Goal: Contribute content: Contribute content

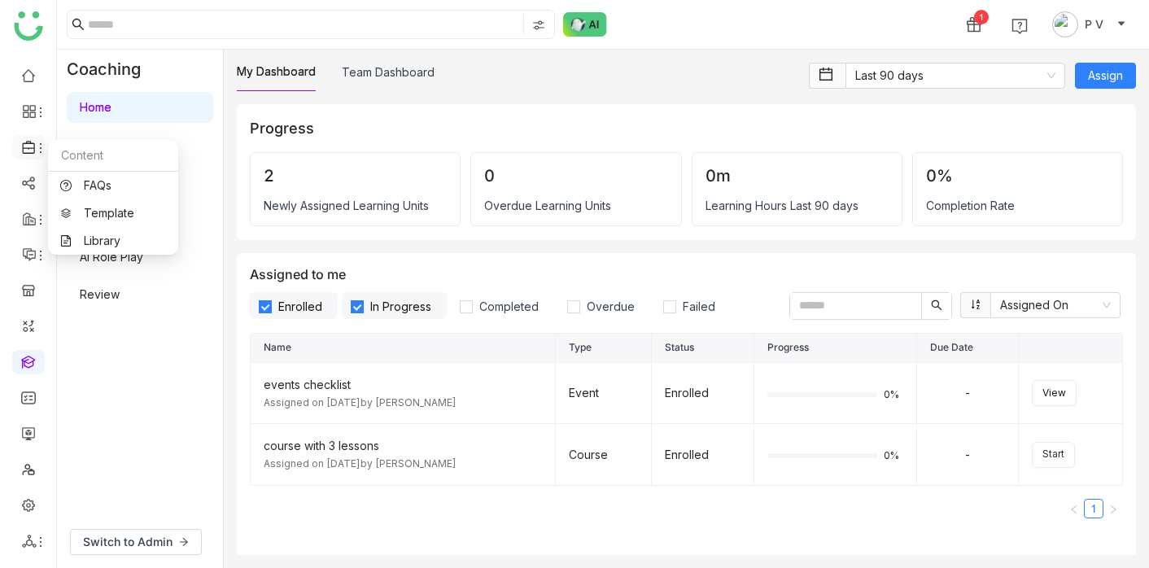
click at [35, 146] on icon at bounding box center [40, 148] width 13 height 13
click at [104, 235] on link "Library" at bounding box center [113, 240] width 106 height 11
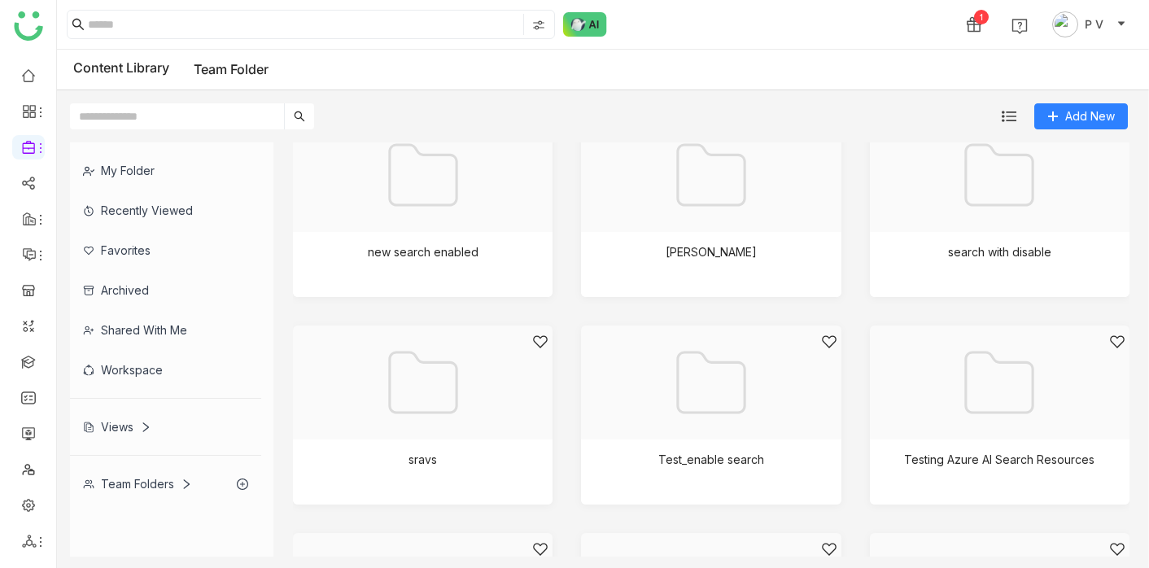
scroll to position [1450, 0]
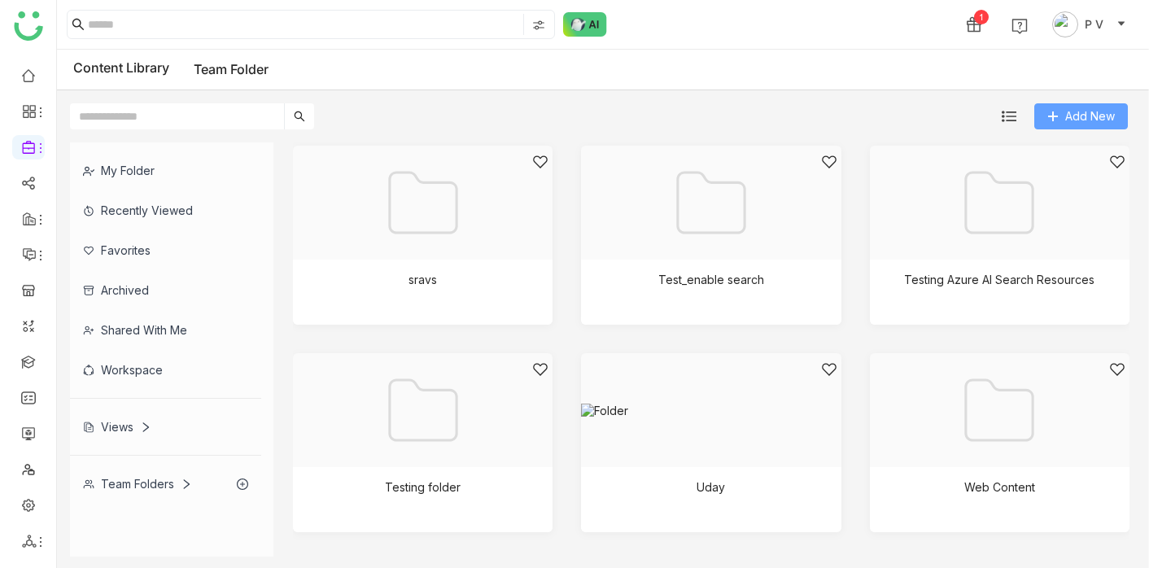
click at [1066, 122] on span "Add New" at bounding box center [1090, 116] width 50 height 18
click at [1073, 150] on span "Folder" at bounding box center [1086, 151] width 34 height 18
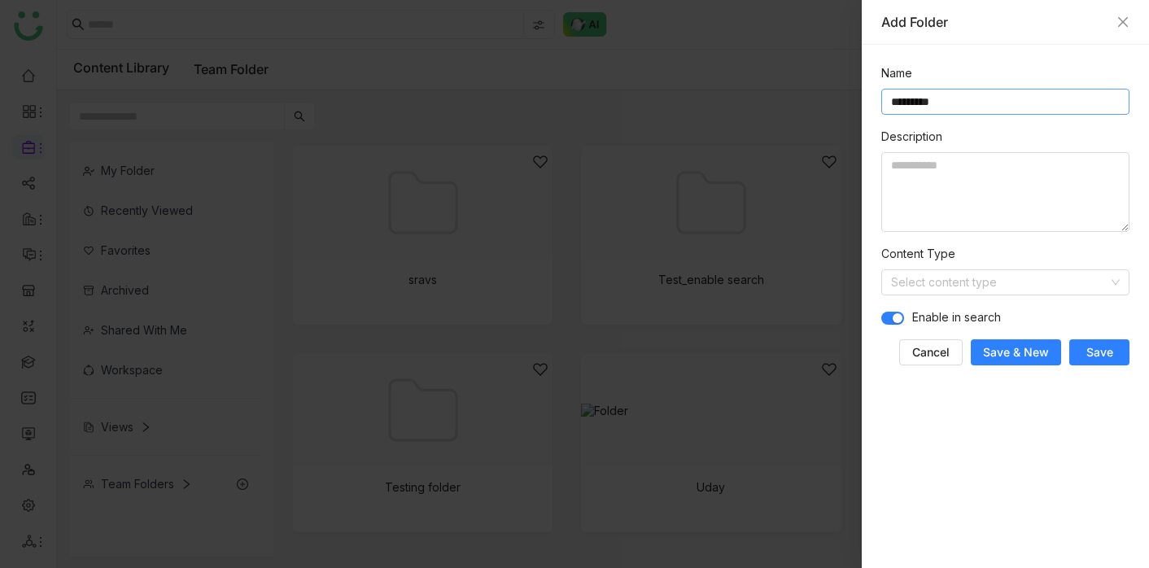
type input "*********"
click at [1100, 354] on span "Save" at bounding box center [1100, 352] width 27 height 16
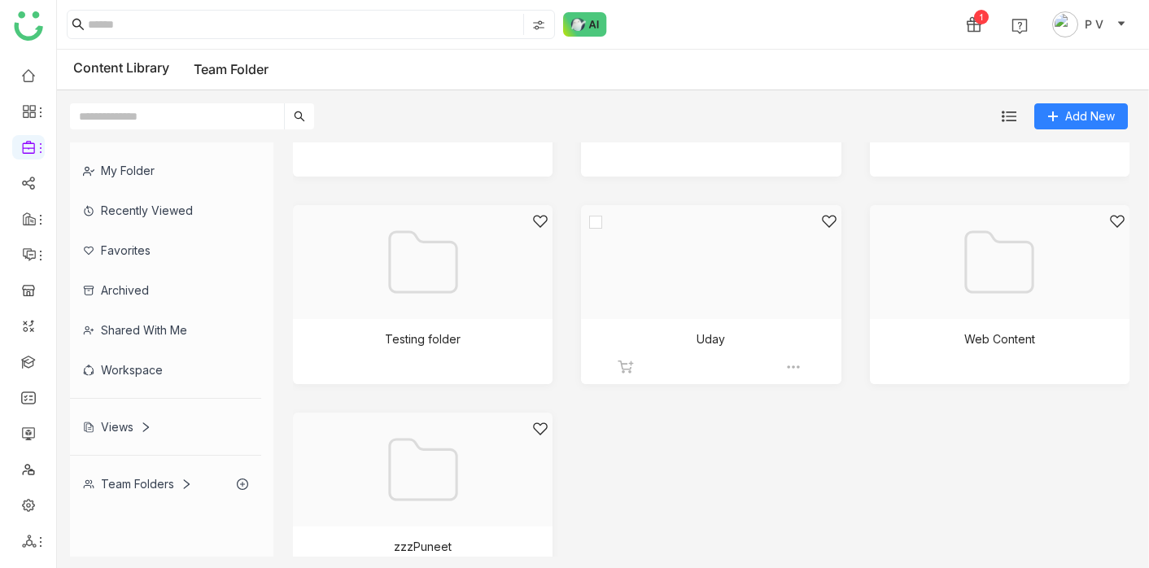
scroll to position [1657, 0]
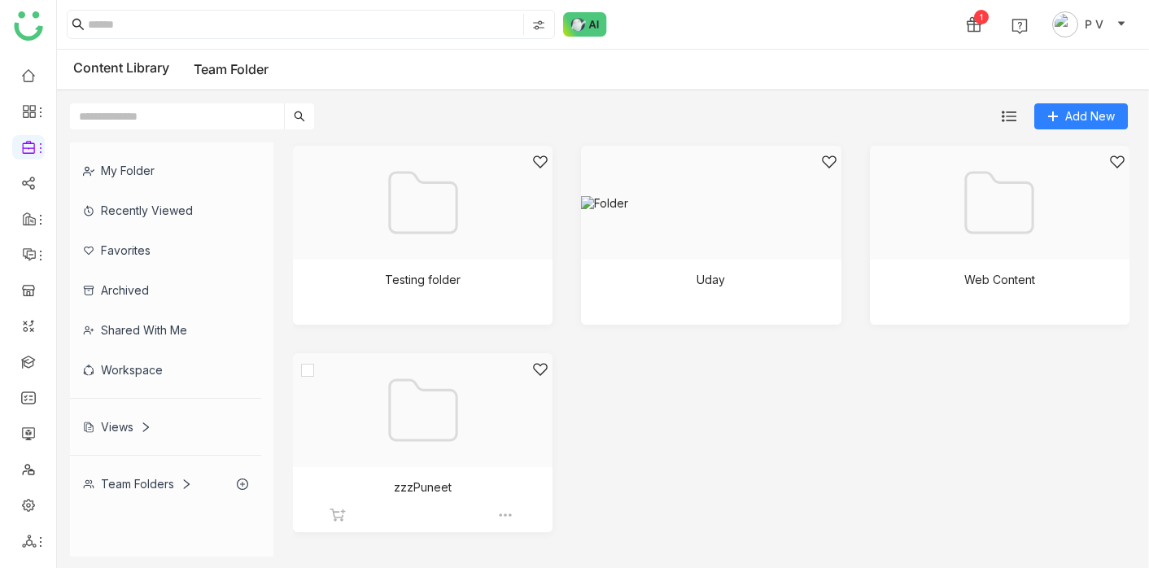
click at [451, 419] on div at bounding box center [417, 430] width 232 height 138
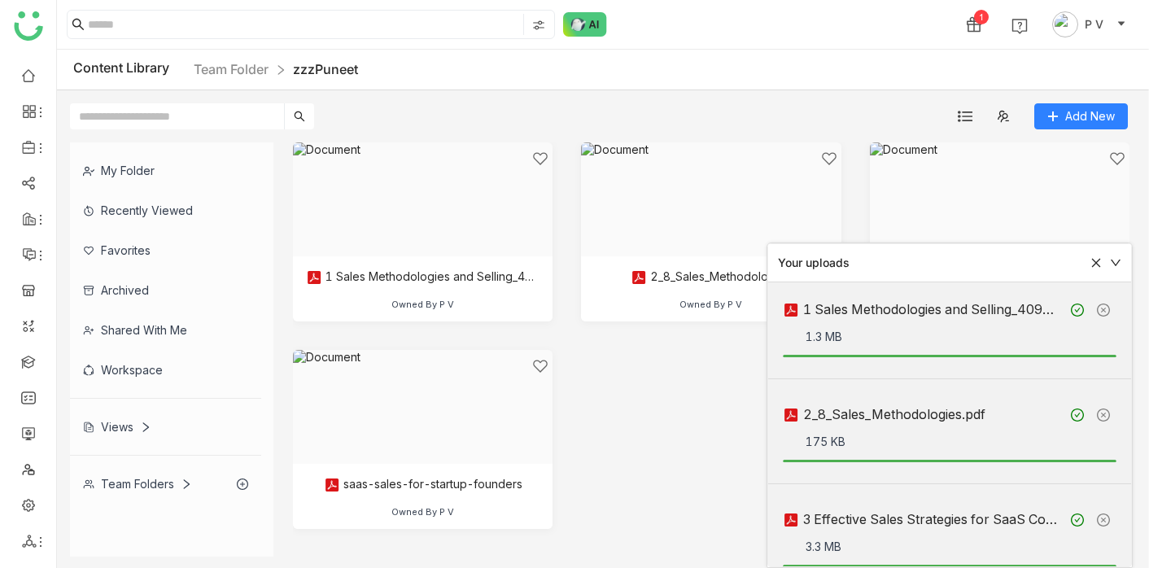
click at [1093, 263] on icon at bounding box center [1096, 262] width 11 height 11
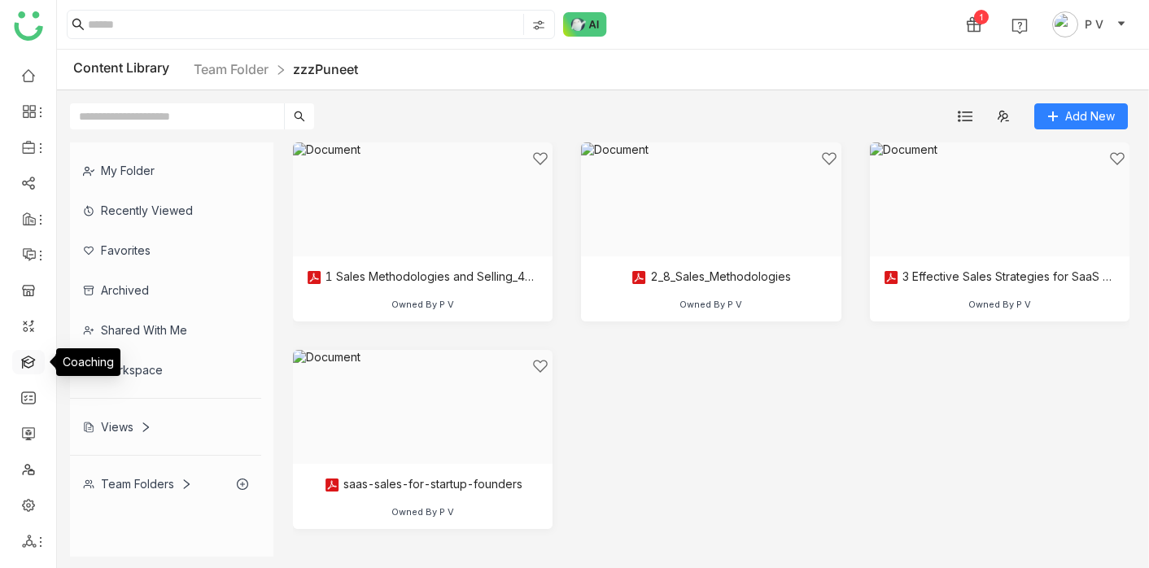
click at [21, 368] on link at bounding box center [28, 361] width 15 height 14
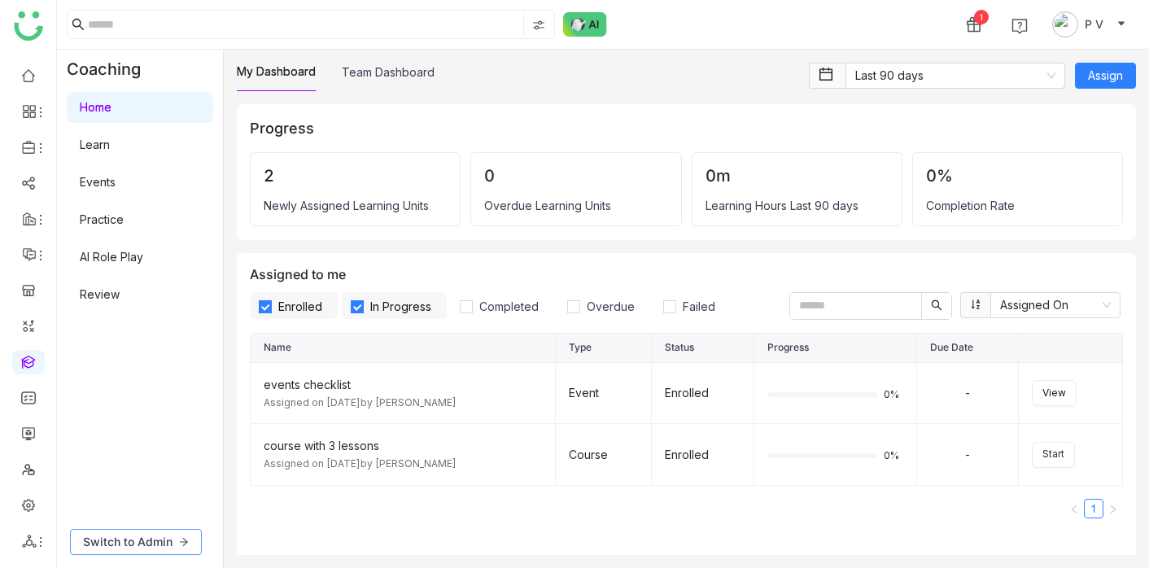
click at [158, 545] on span "Switch to Admin" at bounding box center [128, 542] width 90 height 18
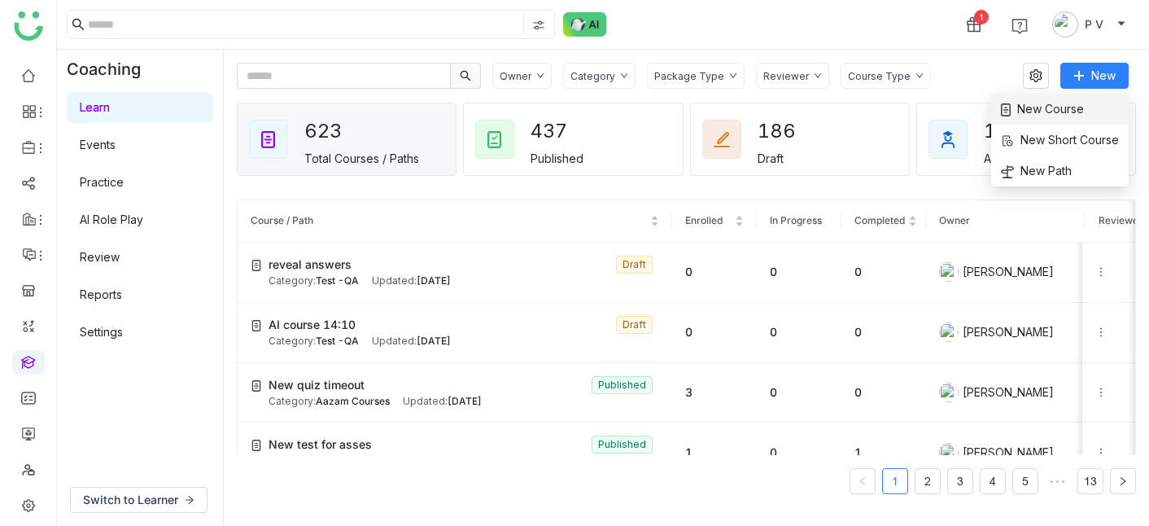
click at [1056, 109] on span "New Course" at bounding box center [1042, 109] width 83 height 18
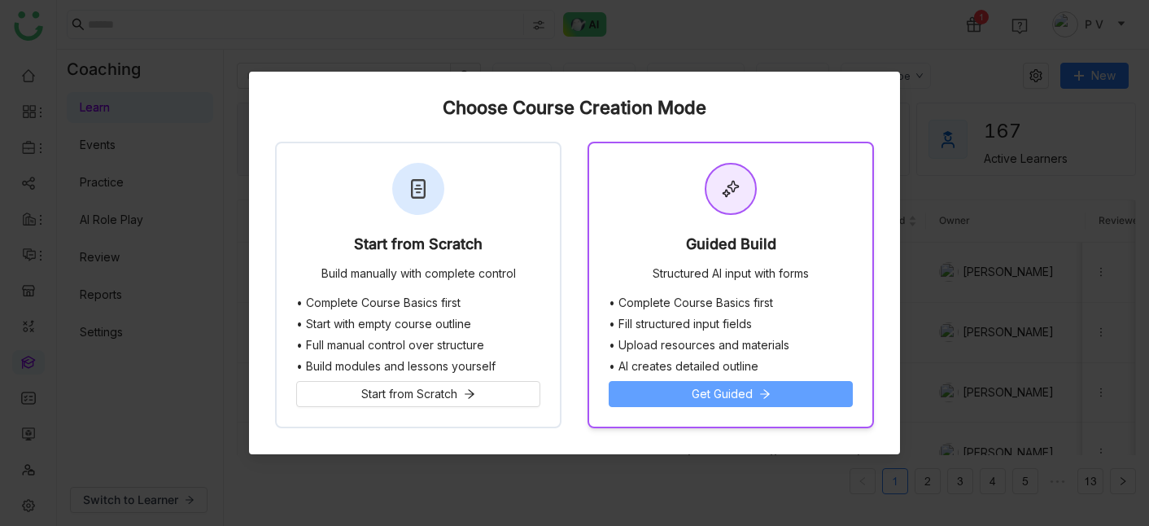
click at [746, 395] on span "Get Guided" at bounding box center [722, 394] width 61 height 18
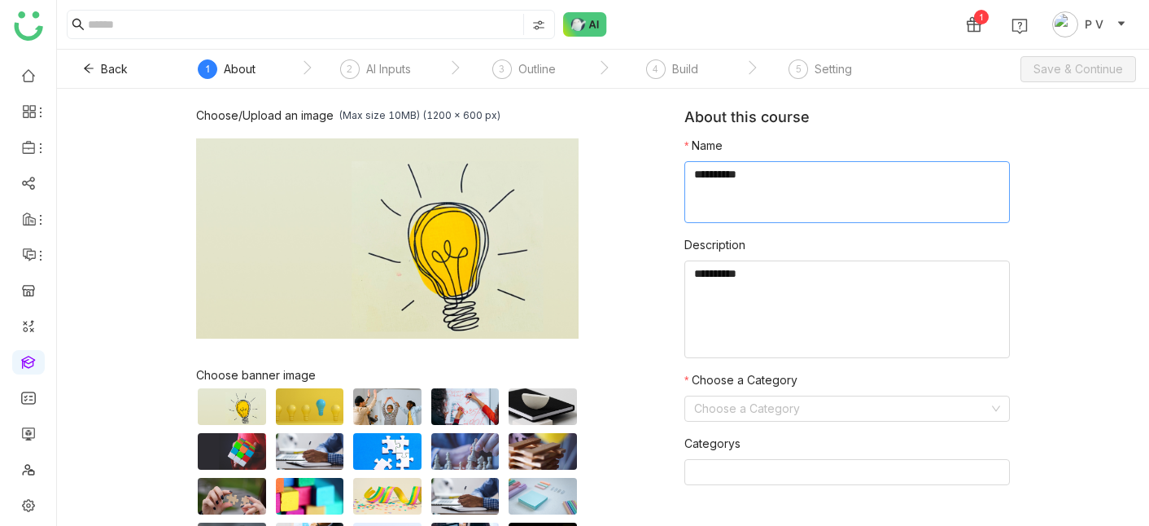
click at [742, 193] on textarea at bounding box center [847, 192] width 326 height 62
paste textarea "**********"
type textarea "**********"
click at [750, 416] on input at bounding box center [841, 408] width 295 height 24
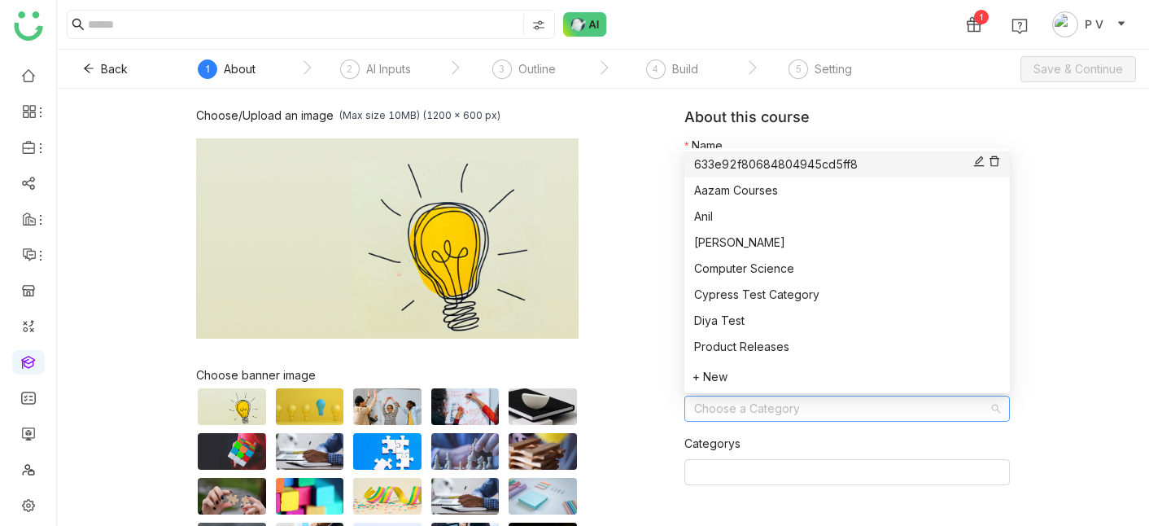
click at [761, 169] on div "633e92f80684804945cd5ff8" at bounding box center [847, 164] width 306 height 18
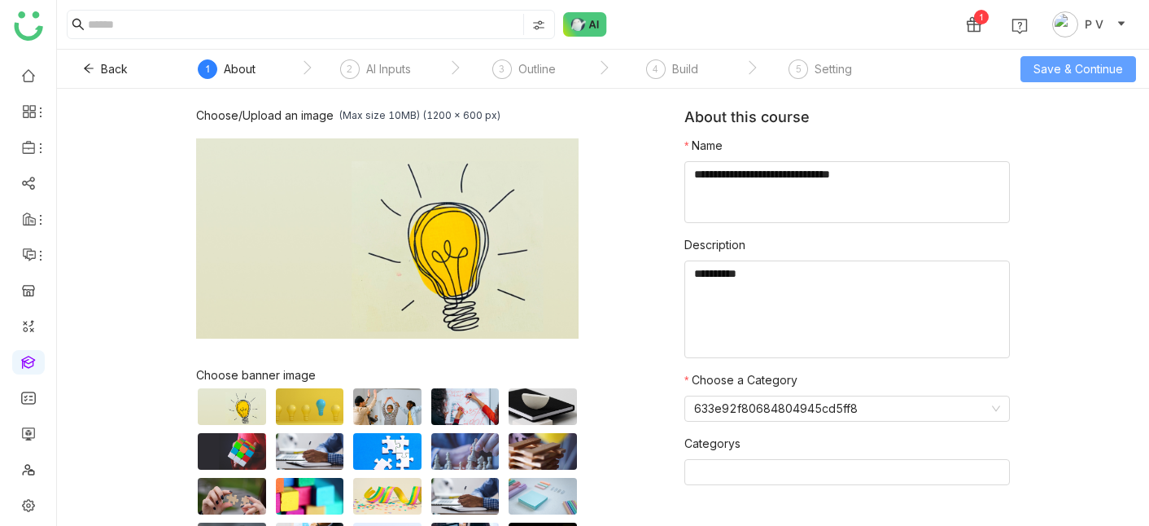
click at [1062, 66] on span "Save & Continue" at bounding box center [1079, 69] width 90 height 18
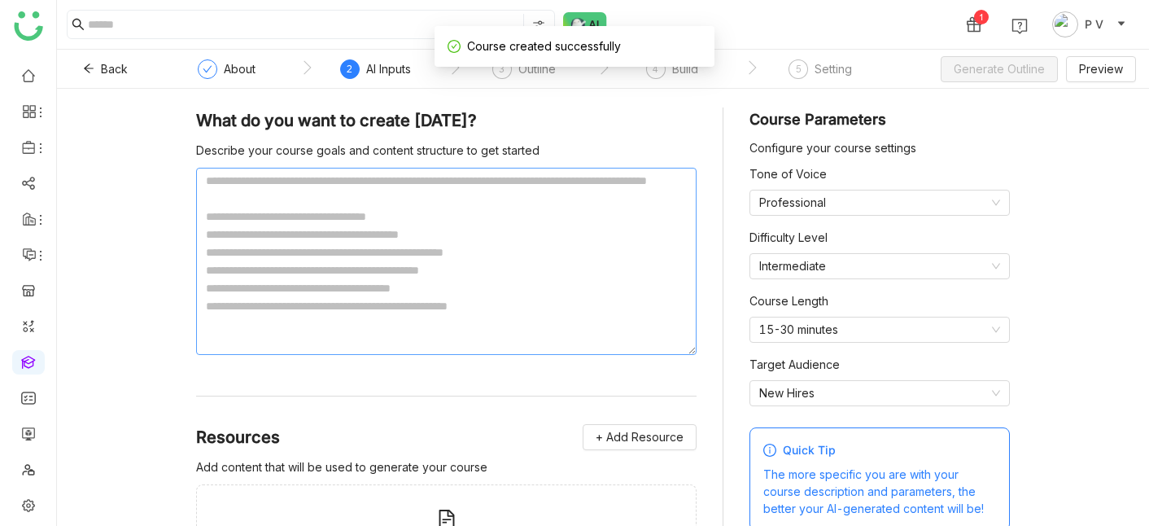
click at [405, 253] on textarea at bounding box center [446, 261] width 501 height 187
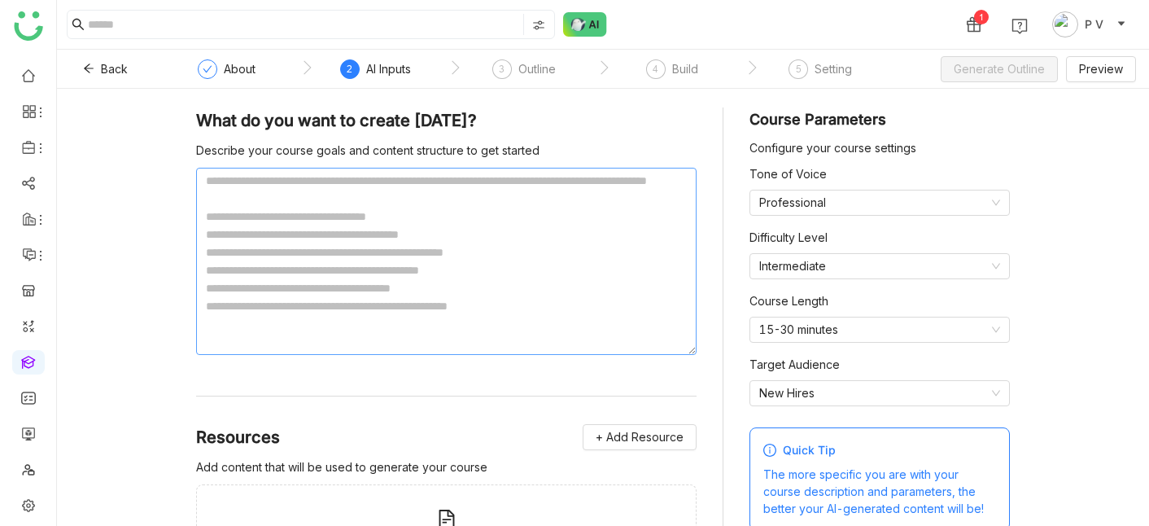
paste textarea "**********"
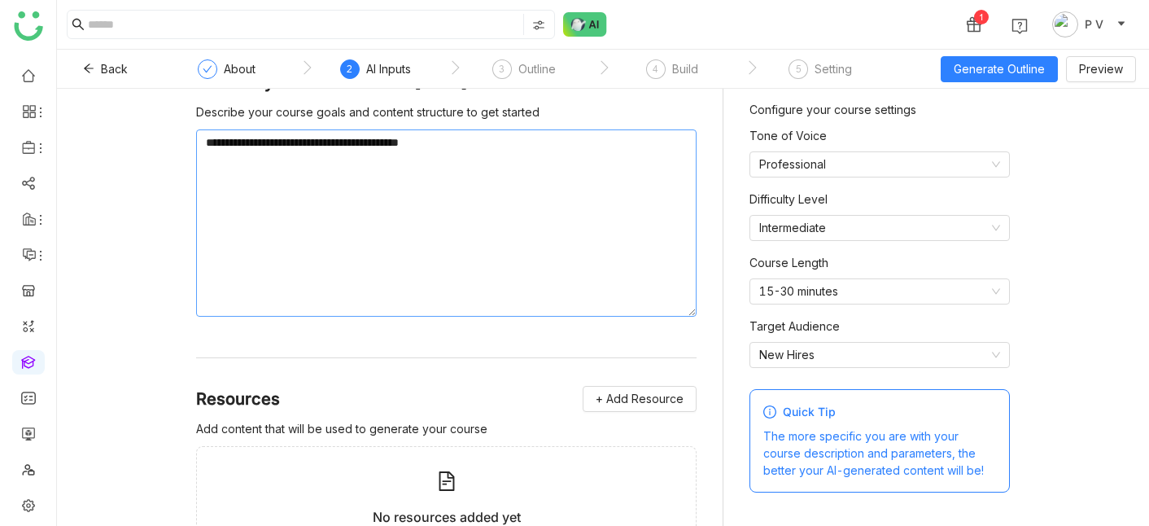
scroll to position [3, 0]
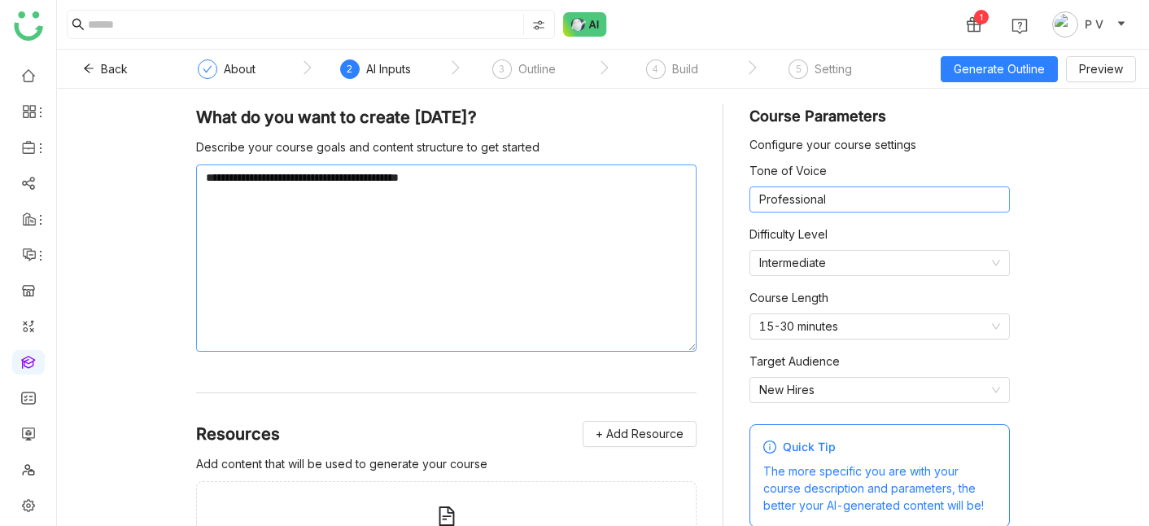
type textarea "**********"
click at [986, 197] on nz-select-item "Professional" at bounding box center [879, 199] width 241 height 24
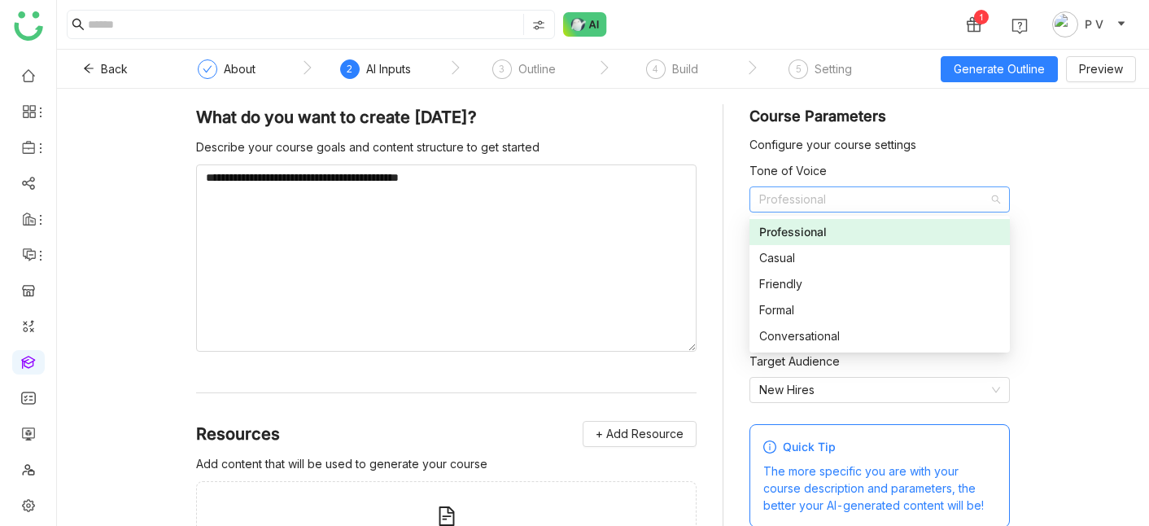
click at [1073, 207] on div "**********" at bounding box center [603, 307] width 1092 height 437
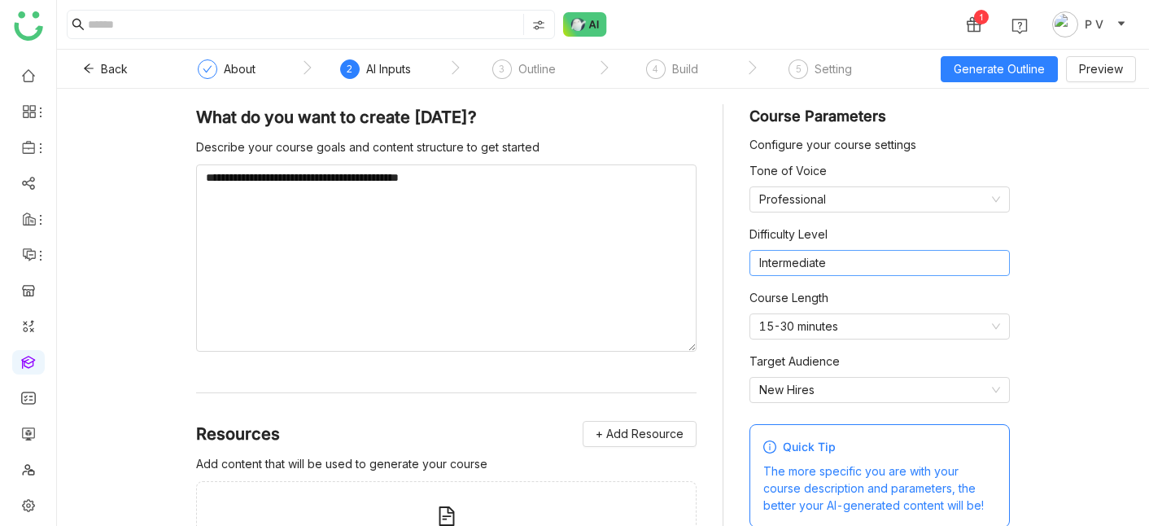
click at [946, 270] on nz-select-item "Intermediate" at bounding box center [879, 263] width 241 height 24
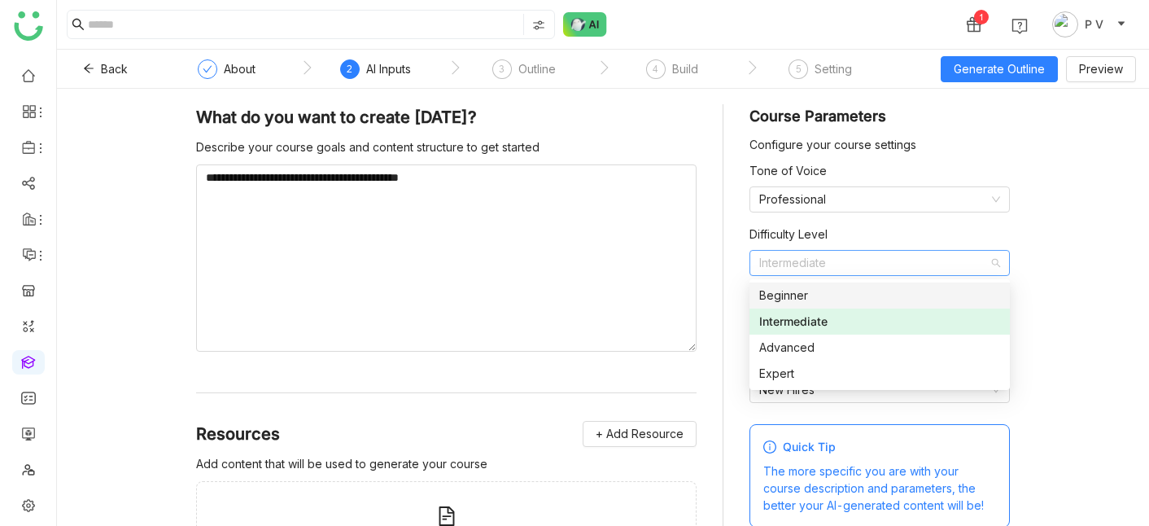
click at [964, 298] on div "Beginner" at bounding box center [879, 295] width 241 height 18
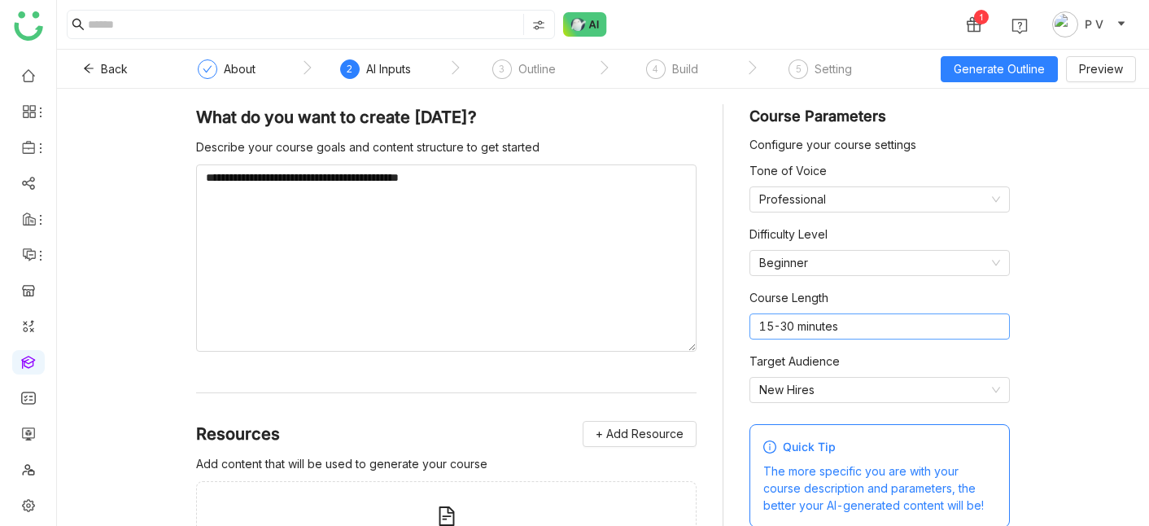
click at [974, 332] on nz-select-item "15-30 minutes" at bounding box center [879, 326] width 241 height 24
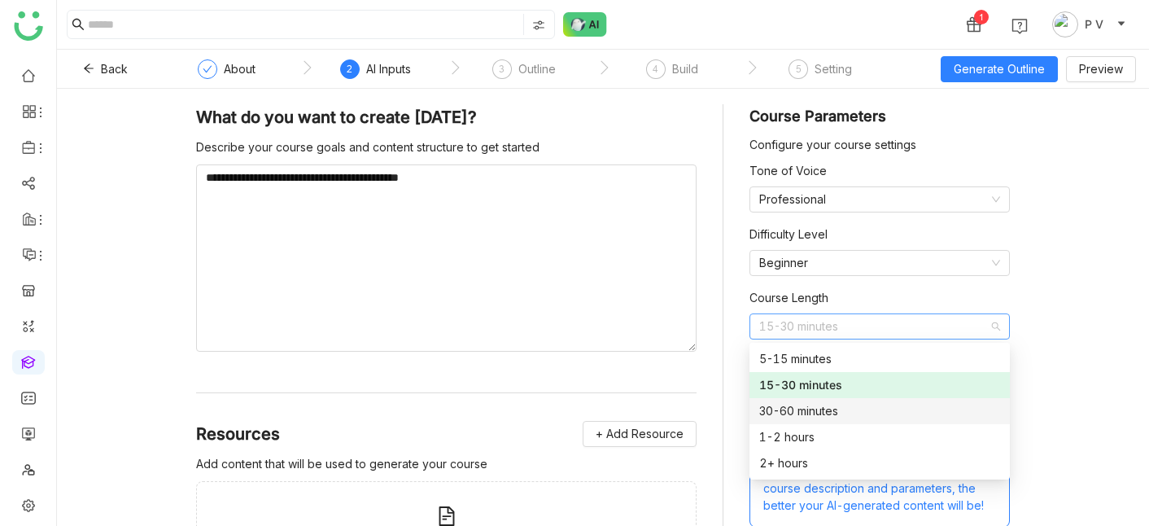
click at [872, 413] on div "30-60 minutes" at bounding box center [879, 411] width 241 height 18
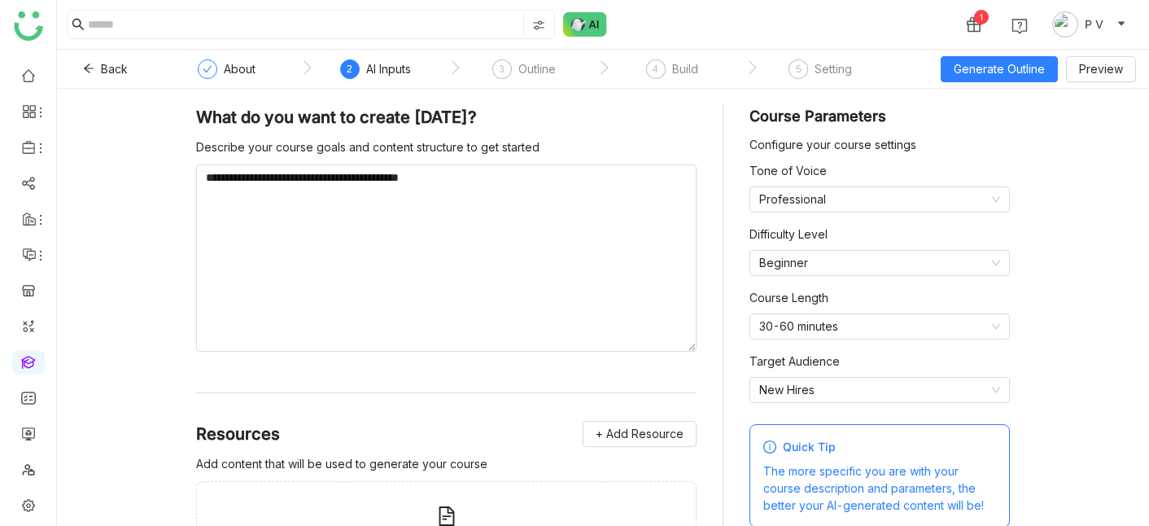
scroll to position [117, 0]
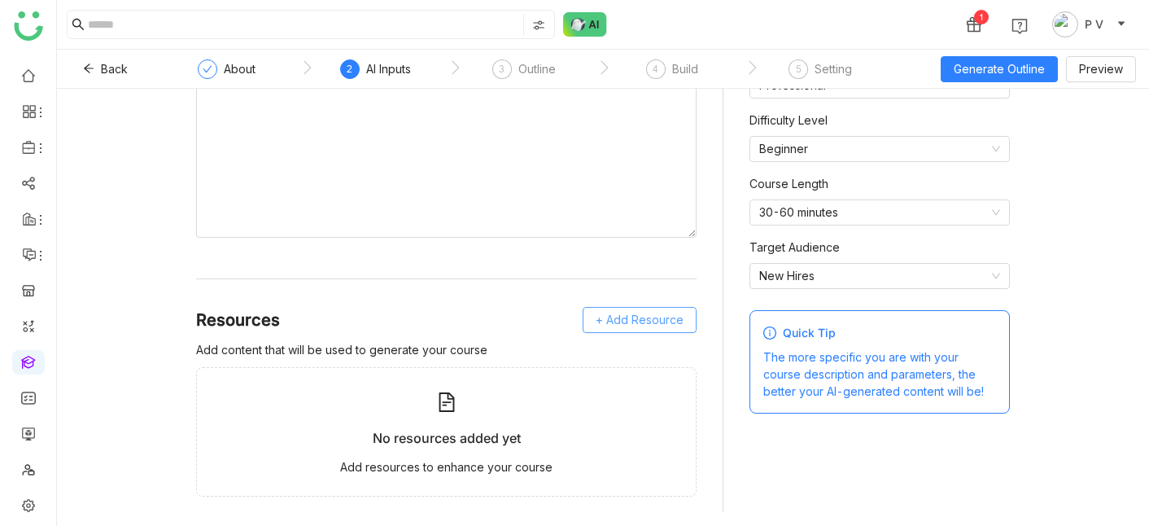
click at [634, 322] on span "+ Add Resource" at bounding box center [640, 320] width 88 height 18
click at [628, 366] on span "GTM Buddy Content" at bounding box center [654, 363] width 94 height 15
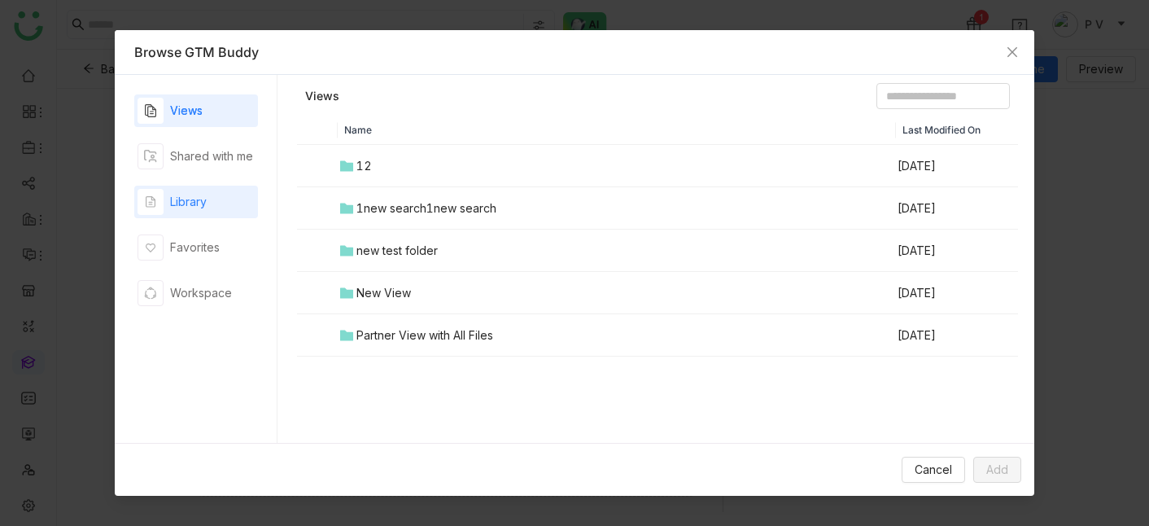
click at [208, 208] on div "Library" at bounding box center [196, 202] width 124 height 33
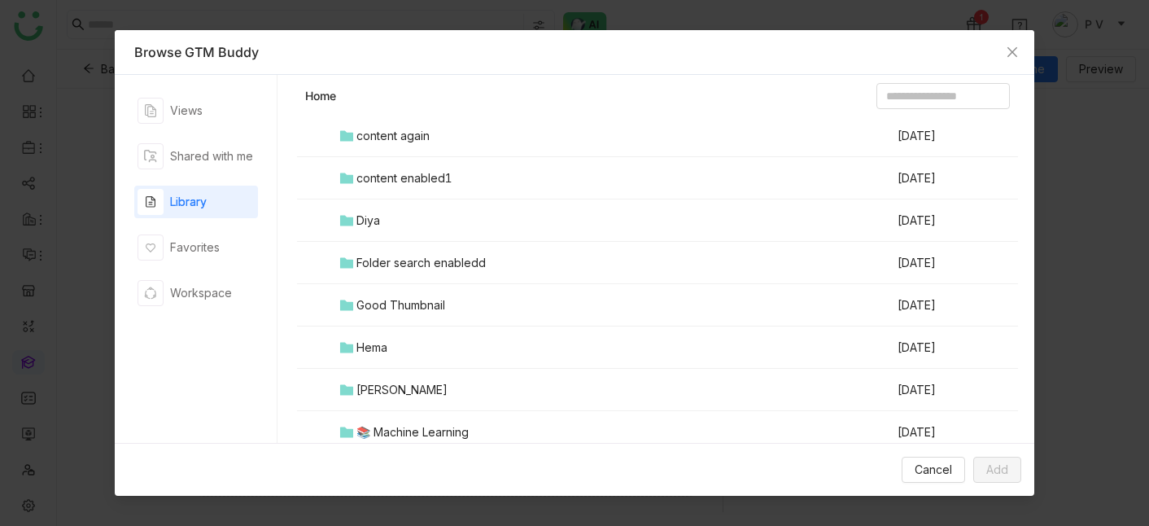
scroll to position [879, 0]
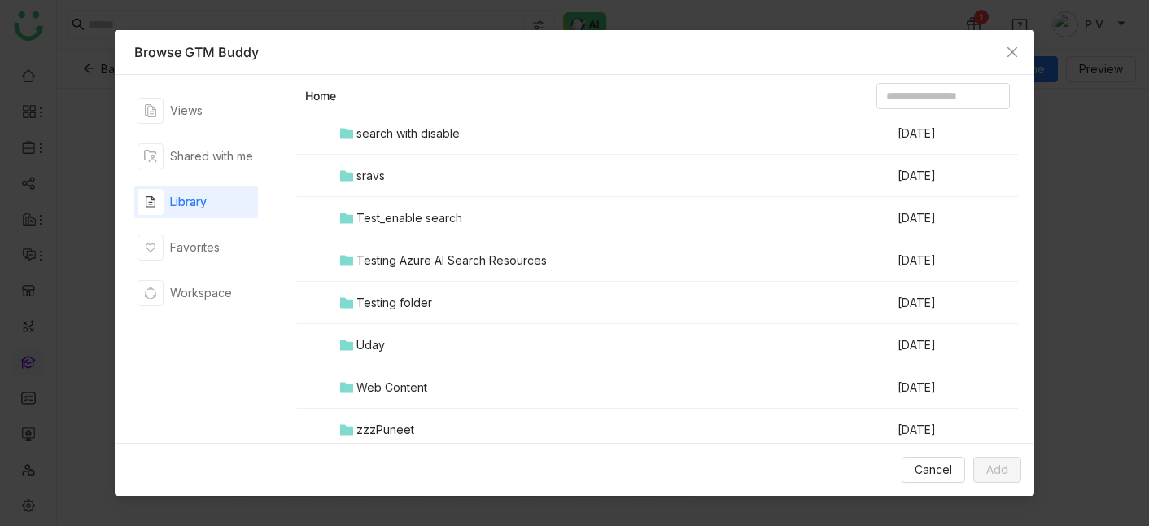
click at [421, 426] on td "zzzPuneet" at bounding box center [617, 430] width 558 height 42
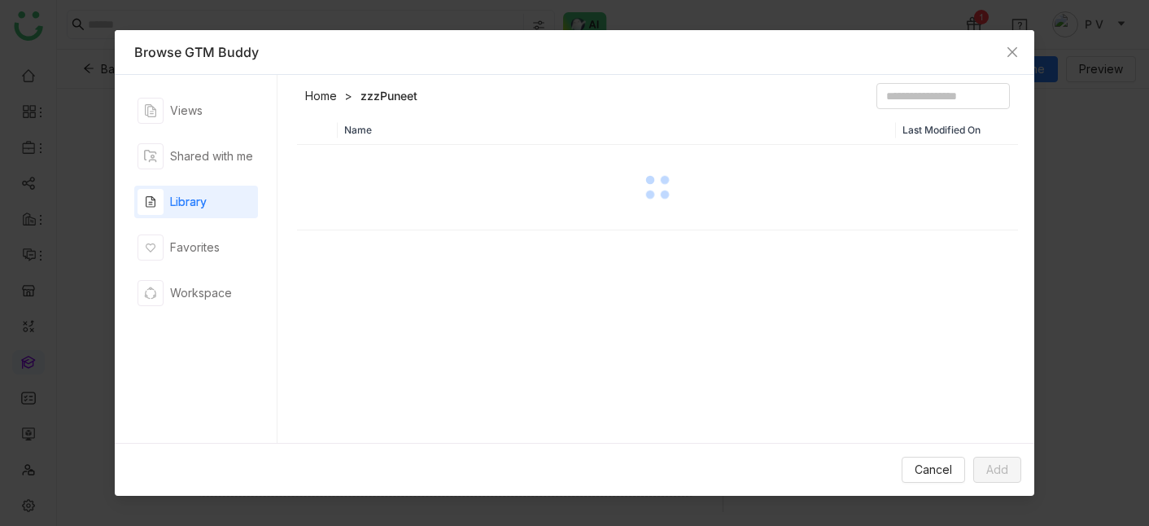
scroll to position [0, 0]
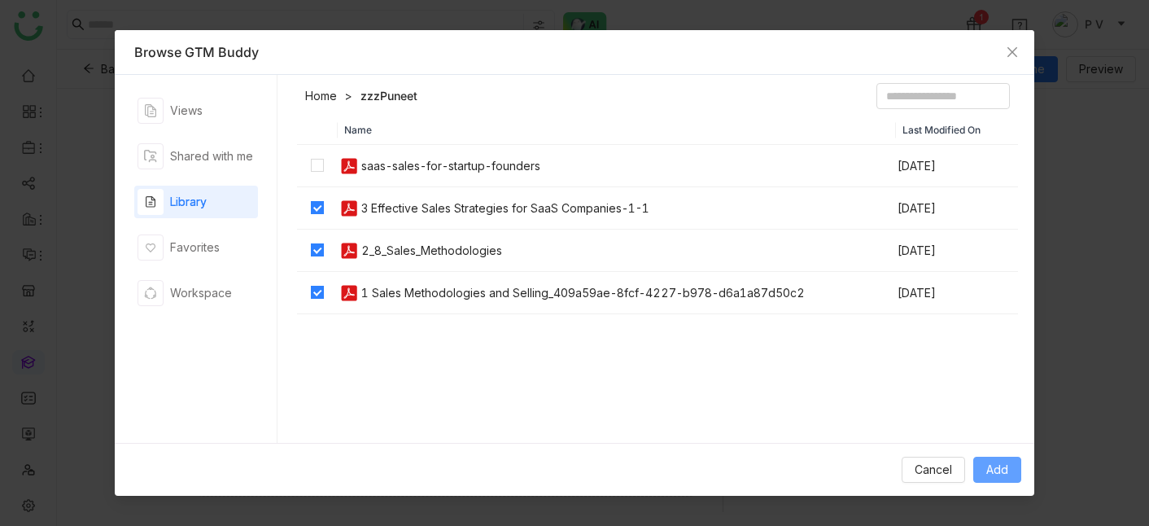
click at [998, 467] on span "Add" at bounding box center [997, 470] width 22 height 18
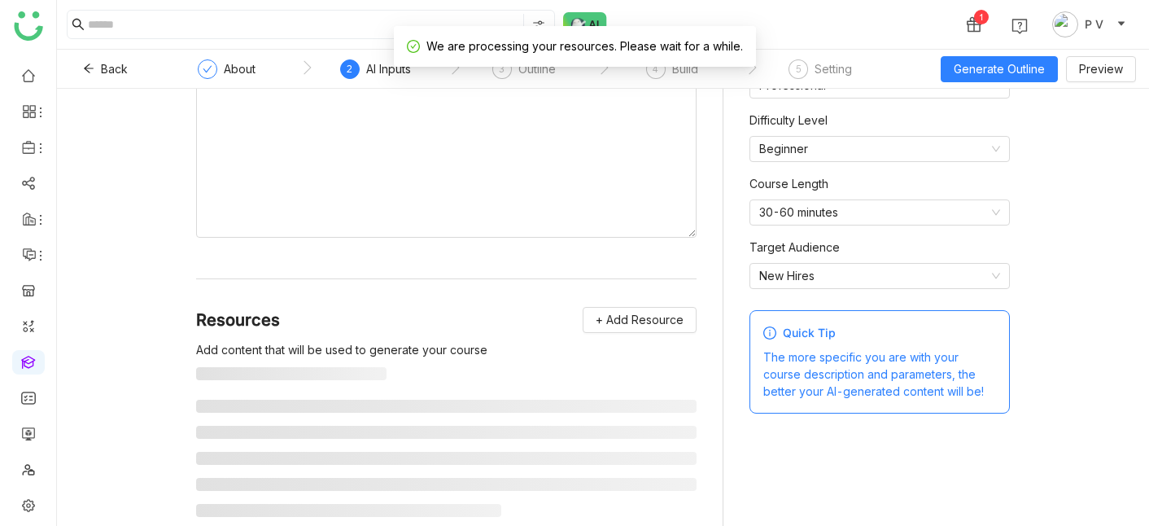
scroll to position [112, 0]
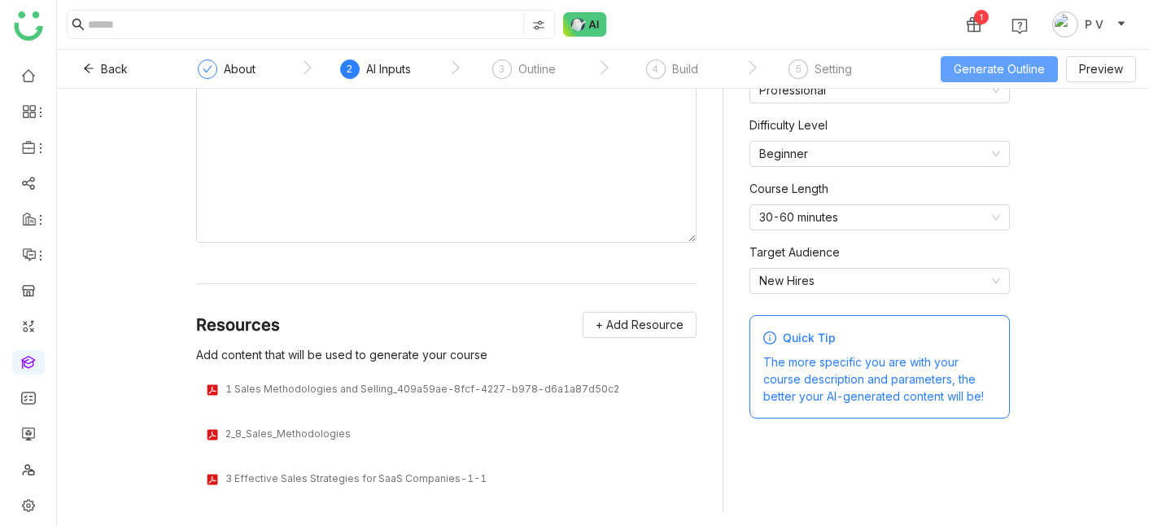
click at [990, 67] on span "Generate Outline" at bounding box center [999, 69] width 91 height 18
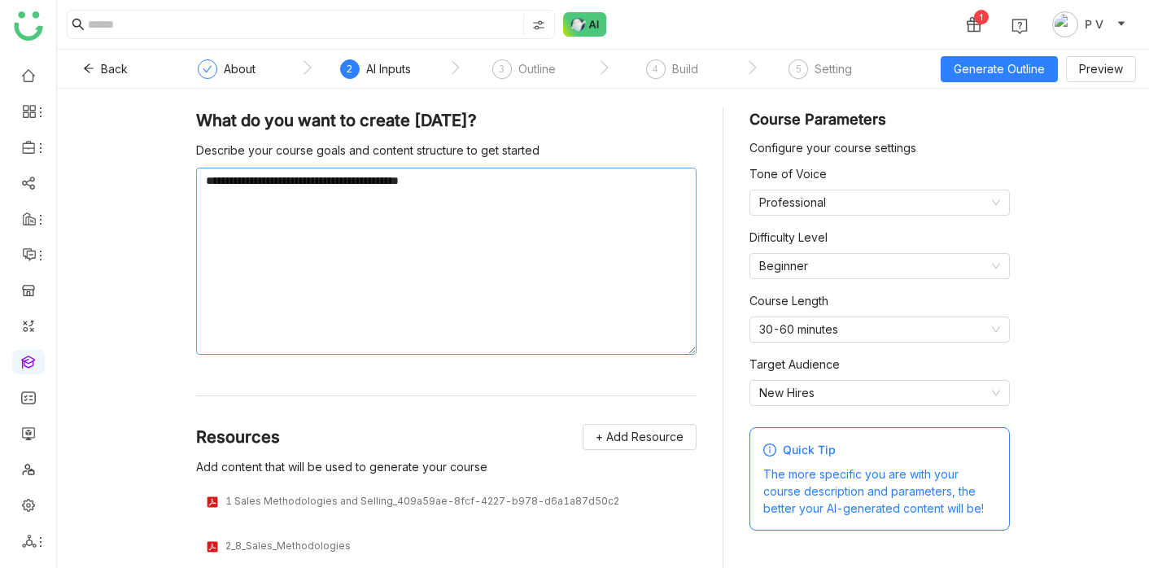
scroll to position [70, 0]
